Goal: Obtain resource: Obtain resource

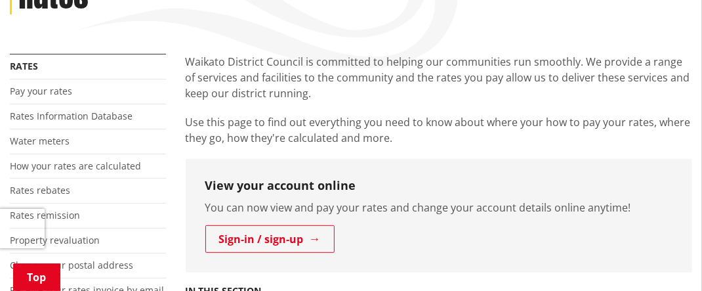
scroll to position [262, 0]
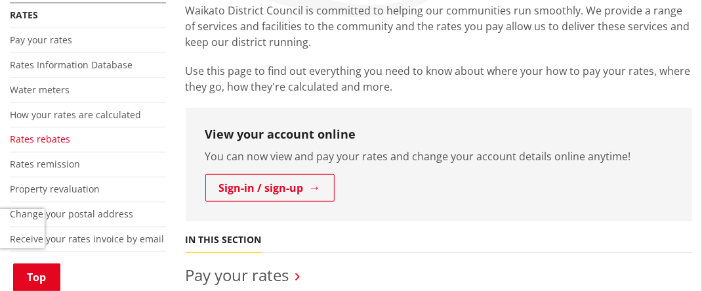
click at [47, 136] on link "Rates rebates" at bounding box center [40, 138] width 60 height 12
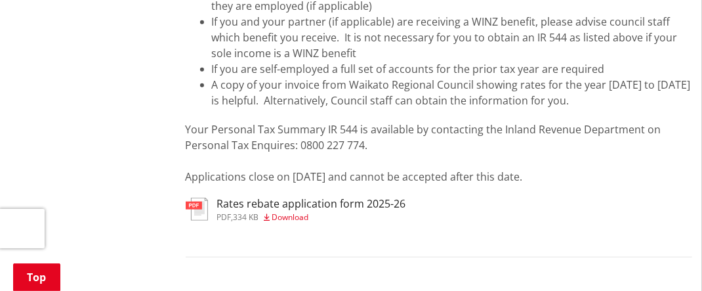
scroll to position [551, 0]
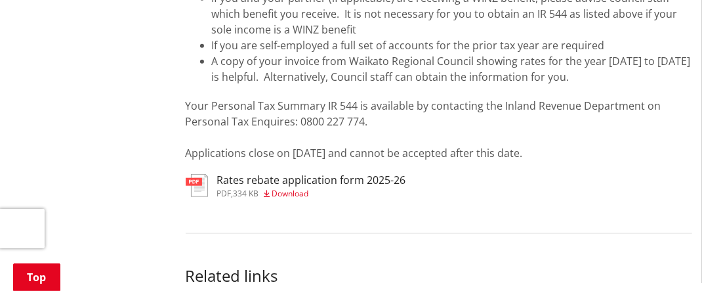
click at [258, 186] on h3 "Rates rebate application form 2025-26" at bounding box center [311, 180] width 189 height 12
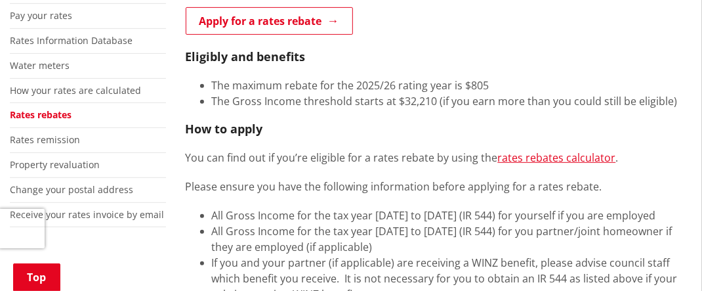
scroll to position [289, 0]
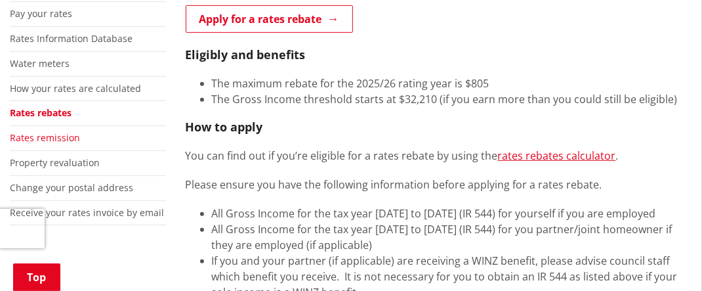
click at [52, 134] on link "Rates remission" at bounding box center [45, 137] width 70 height 12
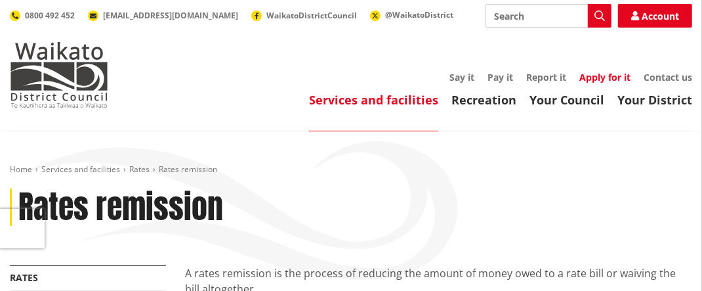
click at [605, 77] on link "Apply for it" at bounding box center [604, 77] width 51 height 12
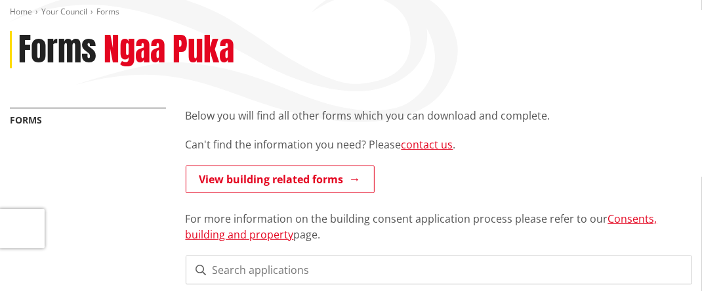
scroll to position [79, 0]
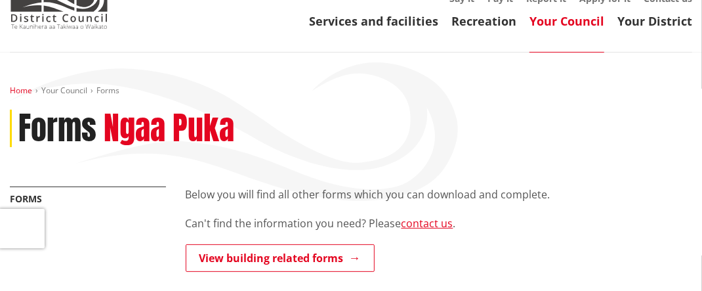
click at [23, 89] on link "Home" at bounding box center [21, 90] width 22 height 11
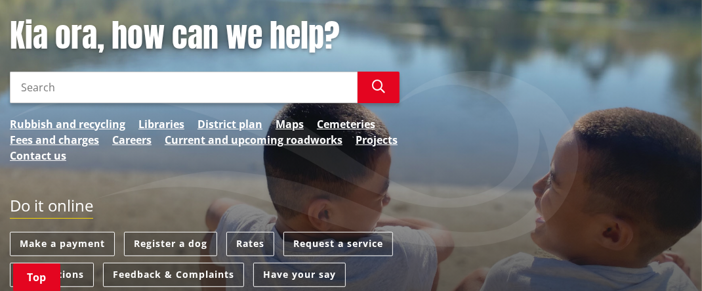
scroll to position [210, 0]
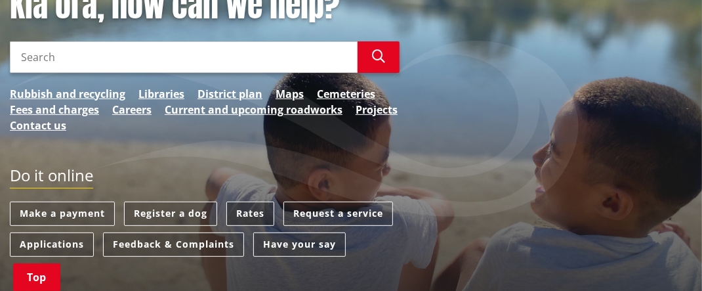
click at [249, 211] on link "Rates" at bounding box center [250, 213] width 48 height 24
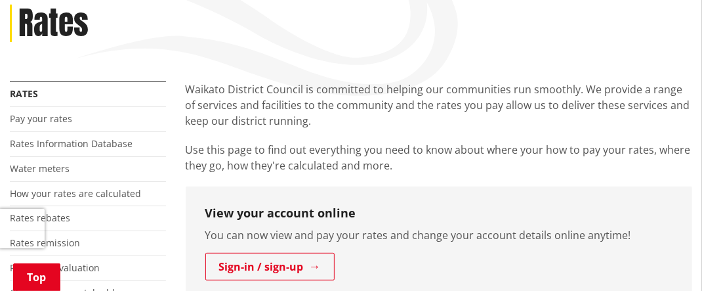
scroll to position [210, 0]
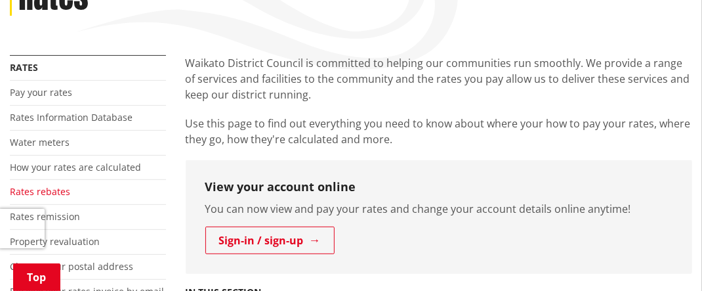
click at [51, 189] on link "Rates rebates" at bounding box center [40, 191] width 60 height 12
